Goal: Information Seeking & Learning: Check status

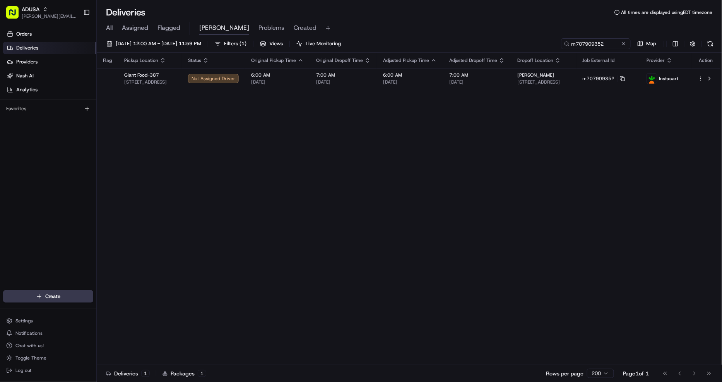
type input "m707909352"
click at [623, 43] on button at bounding box center [624, 44] width 8 height 8
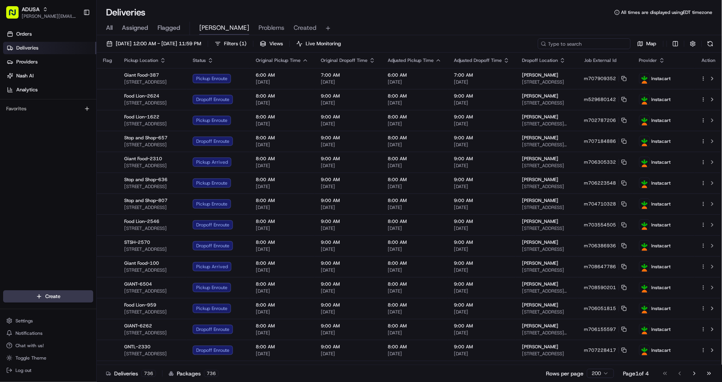
click at [608, 43] on input at bounding box center [584, 43] width 93 height 11
type input "[PERSON_NAME]"
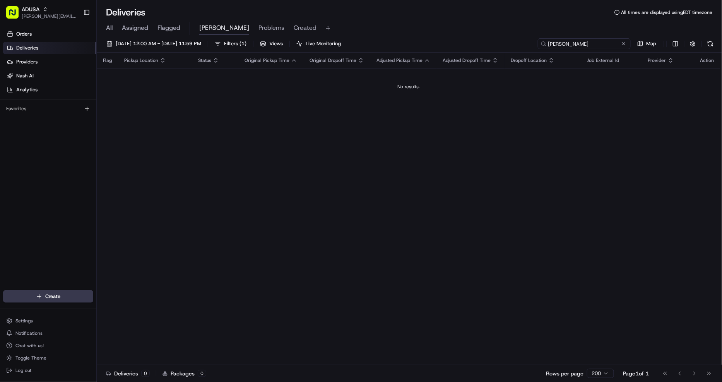
click at [607, 43] on input "[PERSON_NAME]" at bounding box center [584, 43] width 93 height 11
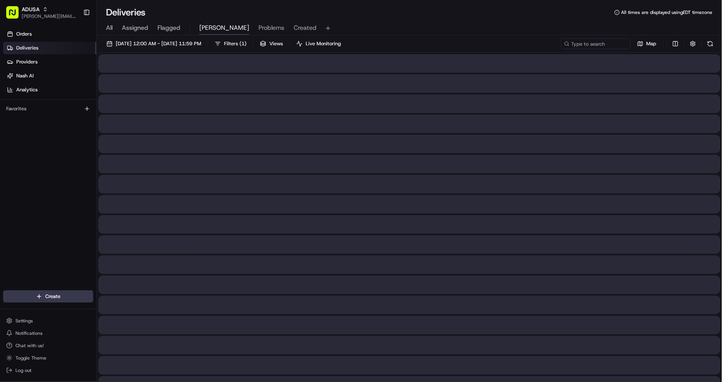
click at [109, 29] on span "All" at bounding box center [109, 27] width 7 height 9
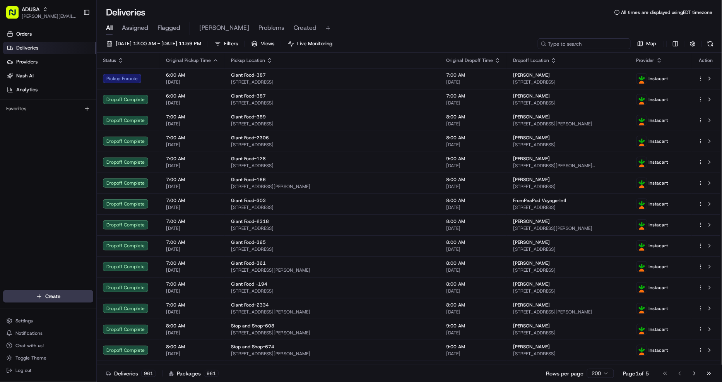
click at [591, 46] on input at bounding box center [584, 43] width 93 height 11
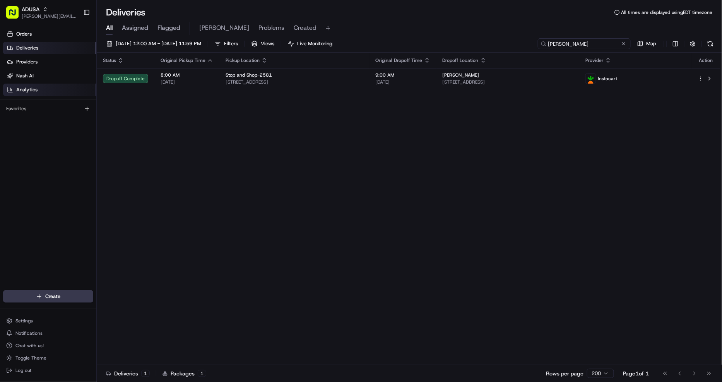
type input "[PERSON_NAME]"
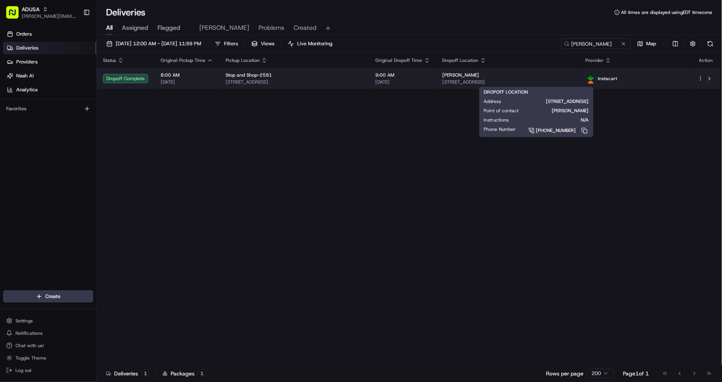
click at [573, 76] on div "[PERSON_NAME]" at bounding box center [508, 75] width 131 height 6
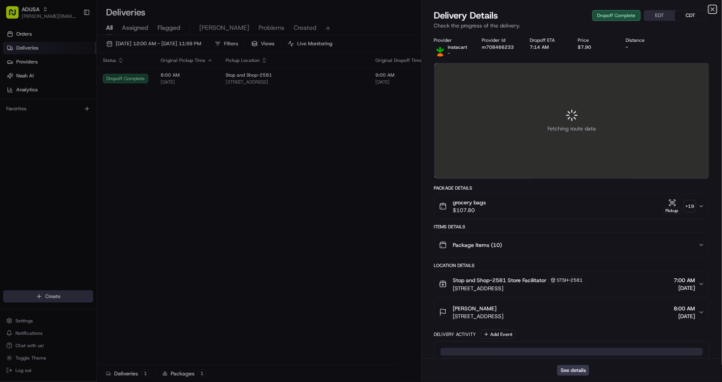
click at [713, 9] on icon "button" at bounding box center [712, 9] width 3 height 3
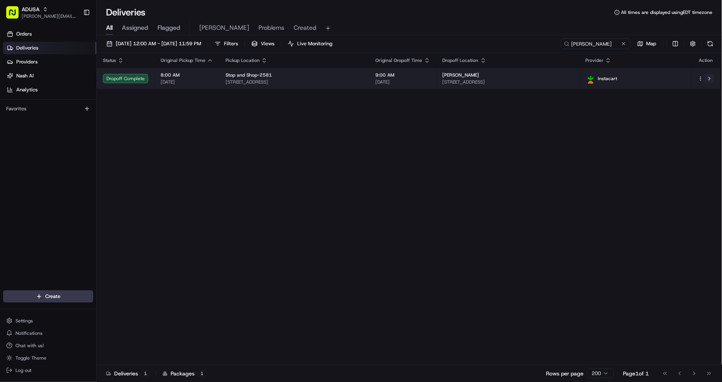
click at [708, 75] on button at bounding box center [709, 78] width 9 height 9
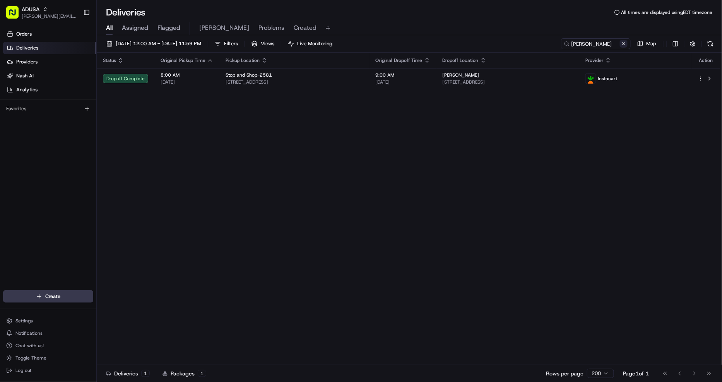
click at [624, 43] on button at bounding box center [624, 44] width 8 height 8
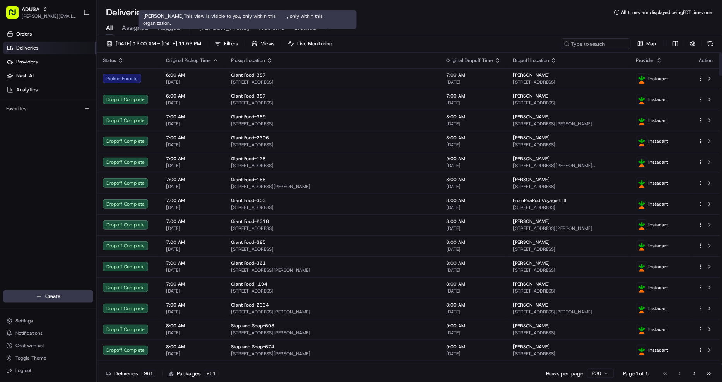
drag, startPoint x: 219, startPoint y: 27, endPoint x: 193, endPoint y: 2, distance: 35.8
click at [219, 27] on span "[PERSON_NAME]" at bounding box center [224, 27] width 50 height 9
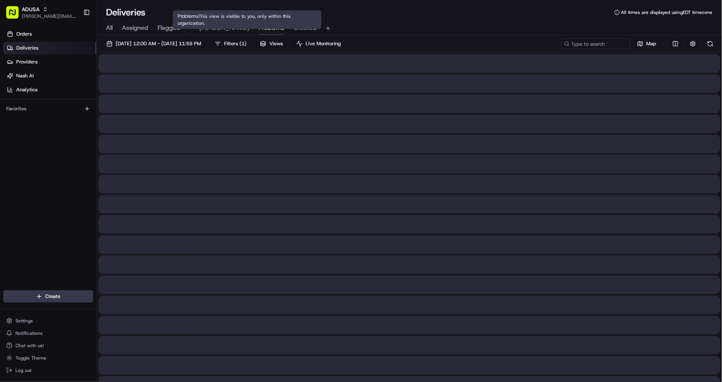
click at [258, 30] on span "Problems" at bounding box center [271, 27] width 26 height 9
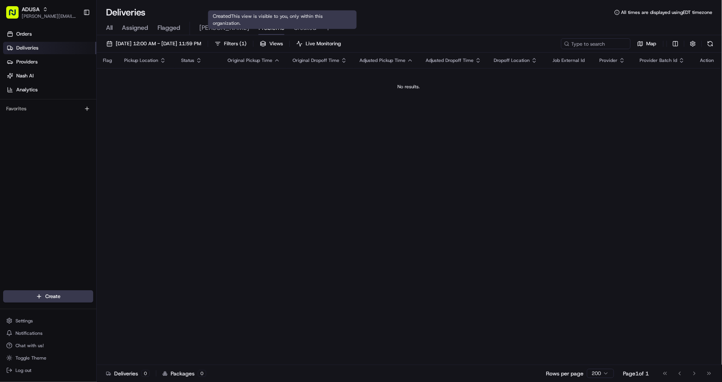
click at [294, 27] on span "Created" at bounding box center [305, 27] width 23 height 9
